Goal: Transaction & Acquisition: Purchase product/service

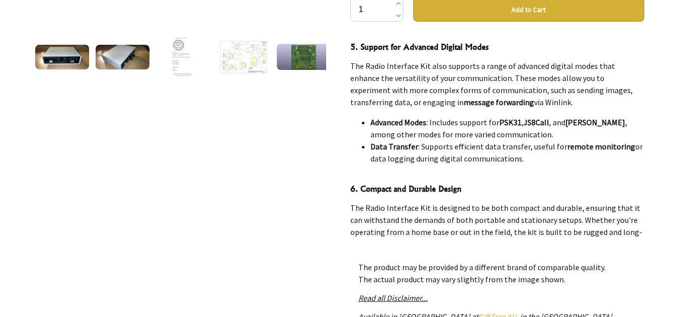
scroll to position [1006, 0]
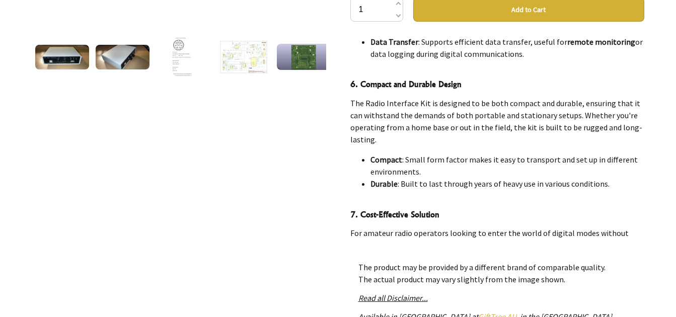
click at [396, 300] on em "Read all Disclaimer..." at bounding box center [392, 298] width 69 height 10
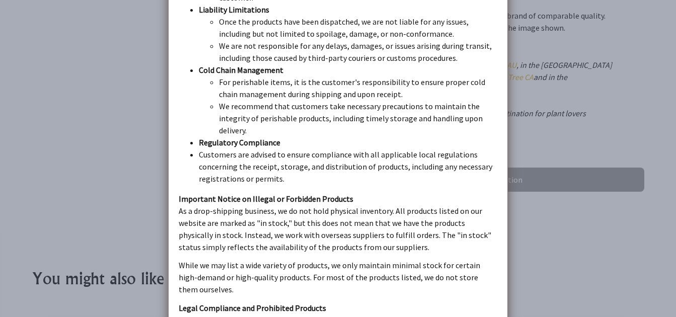
scroll to position [252, 0]
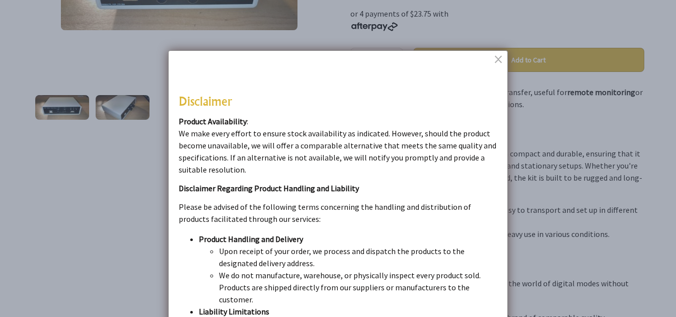
click at [500, 61] on dialogboxclose at bounding box center [499, 59] width 12 height 12
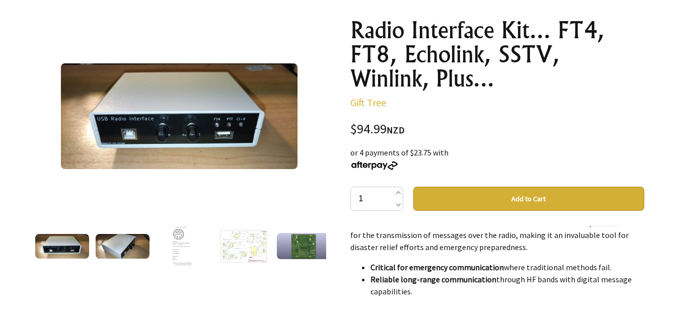
scroll to position [101, 0]
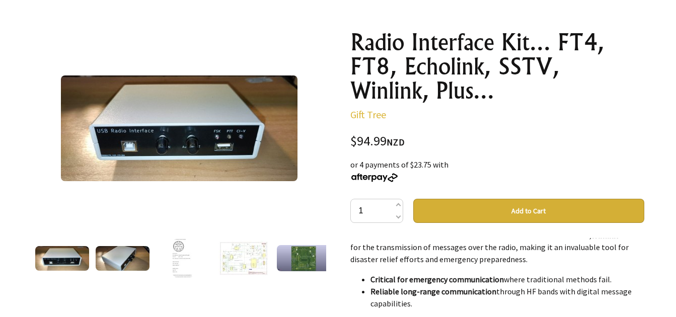
click at [122, 251] on img at bounding box center [123, 258] width 54 height 24
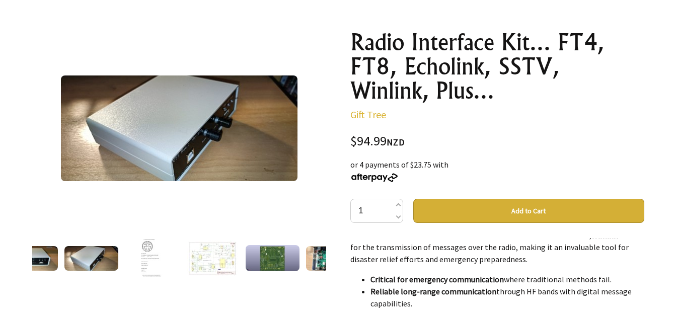
click at [153, 252] on img at bounding box center [151, 258] width 21 height 38
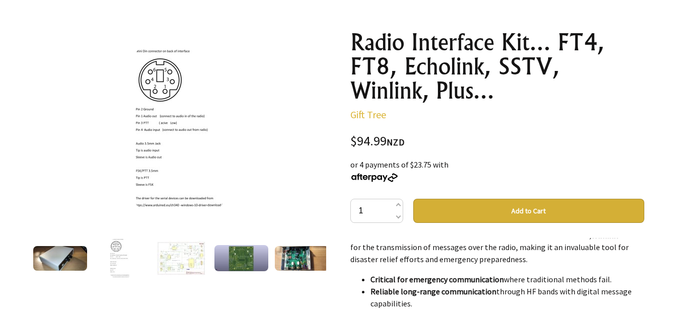
click at [188, 257] on img at bounding box center [181, 259] width 50 height 36
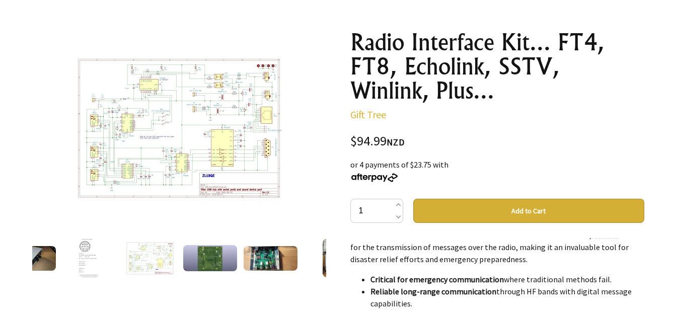
click at [205, 253] on img at bounding box center [210, 258] width 54 height 26
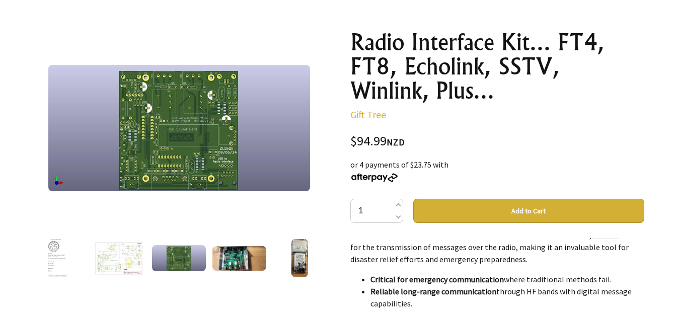
click at [226, 255] on img at bounding box center [239, 258] width 54 height 24
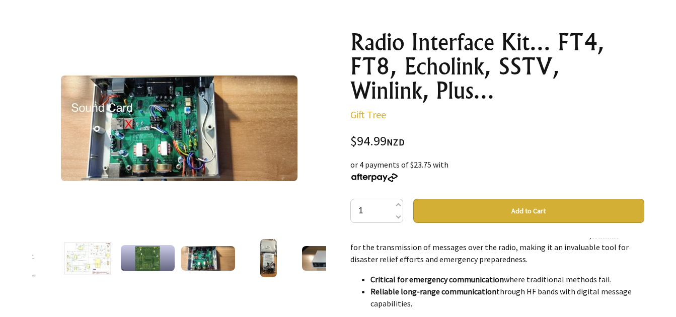
click at [266, 259] on img at bounding box center [268, 258] width 17 height 38
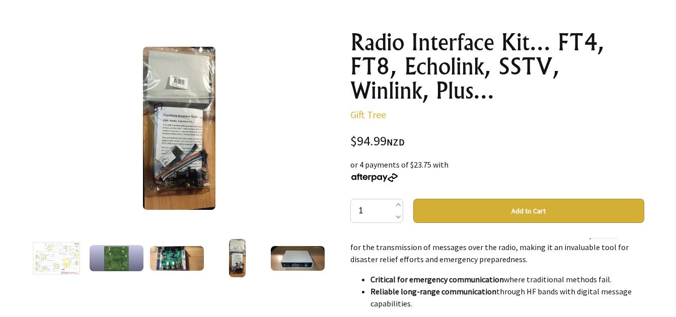
click at [288, 256] on img at bounding box center [298, 258] width 54 height 24
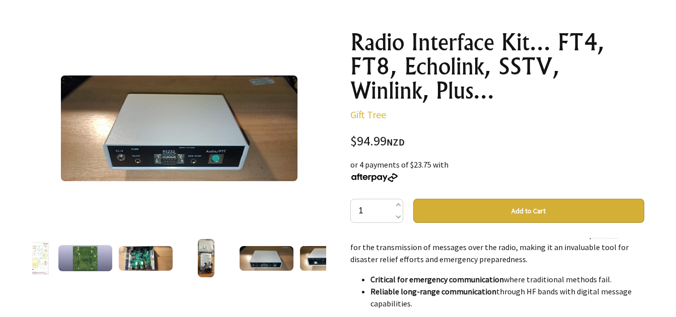
click at [266, 259] on img at bounding box center [267, 258] width 54 height 24
click at [307, 258] on img at bounding box center [327, 258] width 54 height 24
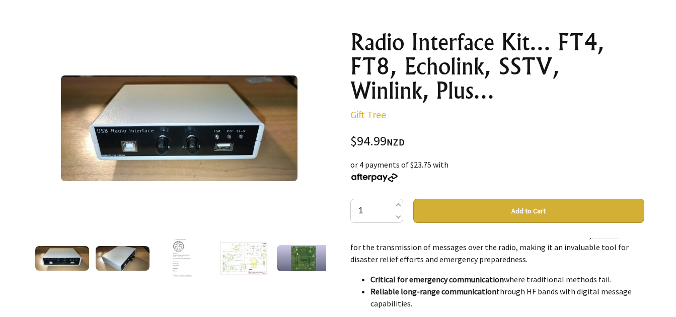
click at [180, 257] on img at bounding box center [183, 258] width 21 height 38
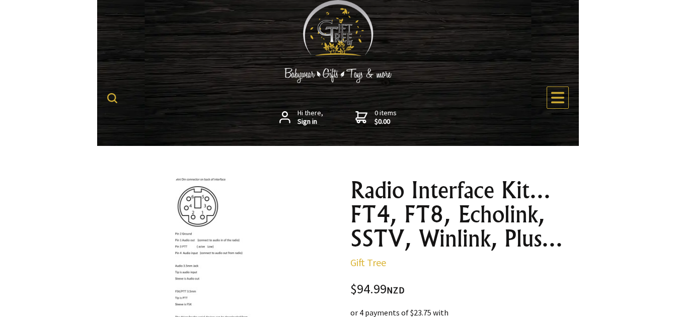
scroll to position [1679, 0]
